Goal: Book appointment/travel/reservation

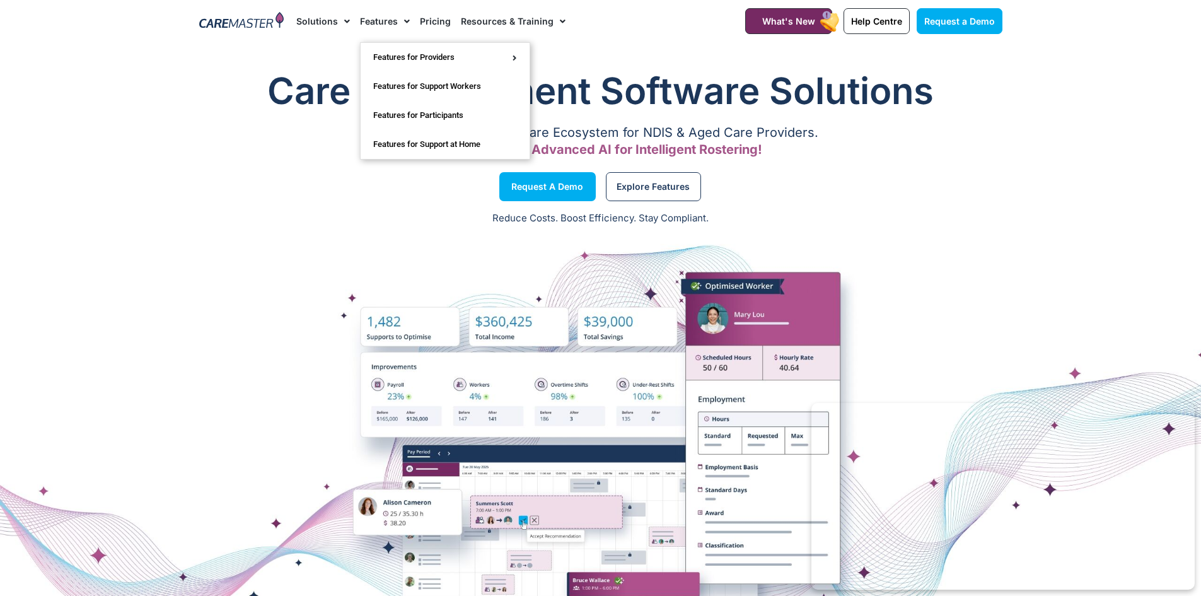
click at [433, 20] on link "Pricing" at bounding box center [435, 21] width 31 height 42
